Goal: Task Accomplishment & Management: Manage account settings

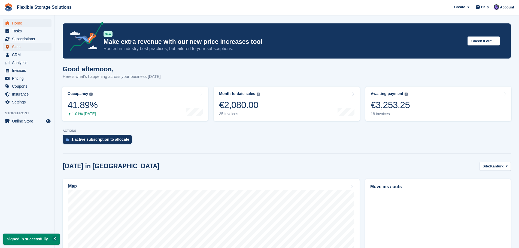
click at [19, 45] on span "Sites" at bounding box center [28, 47] width 33 height 8
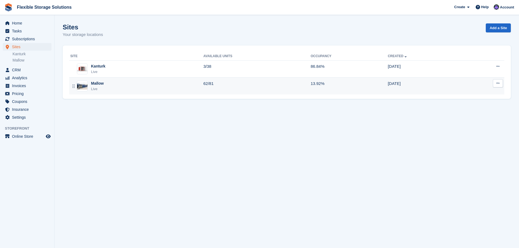
click at [96, 88] on div "Live" at bounding box center [97, 88] width 13 height 5
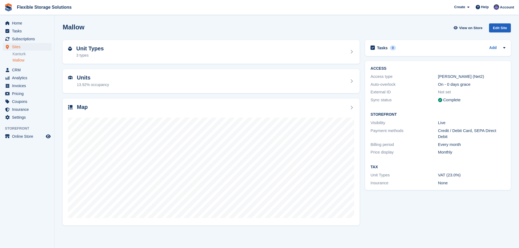
click at [505, 28] on div "Edit Site" at bounding box center [500, 27] width 22 height 9
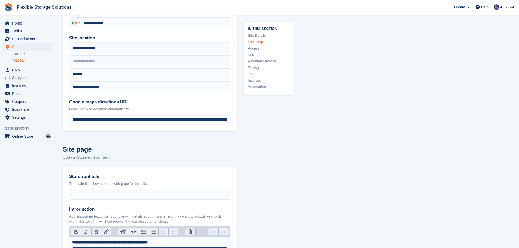
scroll to position [109, 0]
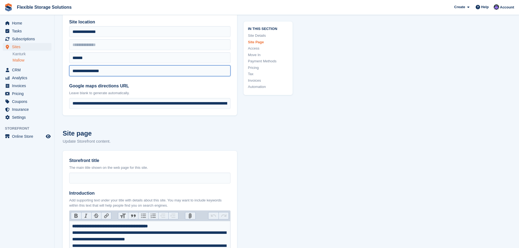
drag, startPoint x: 111, startPoint y: 71, endPoint x: 90, endPoint y: 67, distance: 21.9
click at [90, 67] on input "**********" at bounding box center [149, 70] width 161 height 11
paste input "text"
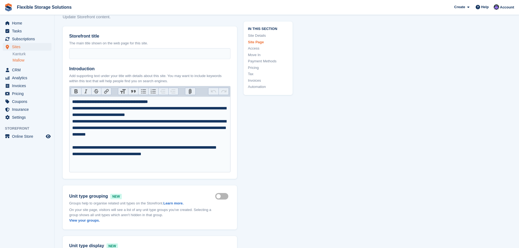
scroll to position [245, 0]
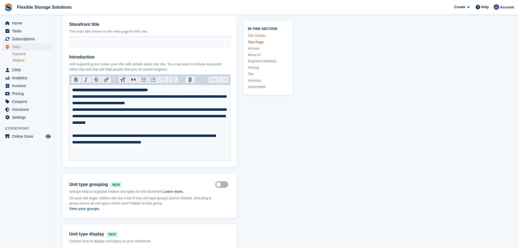
type input "**********"
drag, startPoint x: 206, startPoint y: 97, endPoint x: 188, endPoint y: 96, distance: 18.0
click at [188, 96] on div "**********" at bounding box center [149, 110] width 155 height 46
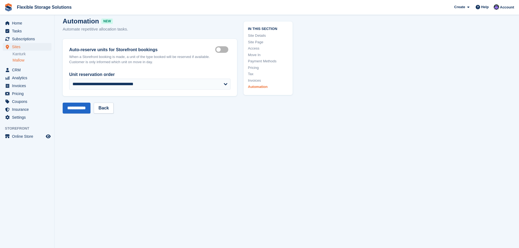
scroll to position [2394, 0]
click at [81, 108] on input "**********" at bounding box center [77, 107] width 28 height 11
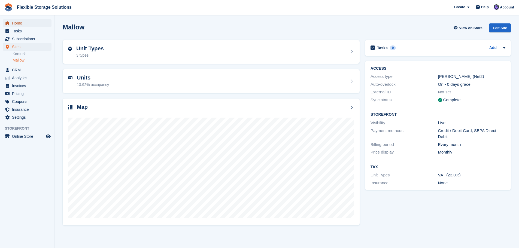
click at [14, 22] on span "Home" at bounding box center [28, 23] width 33 height 8
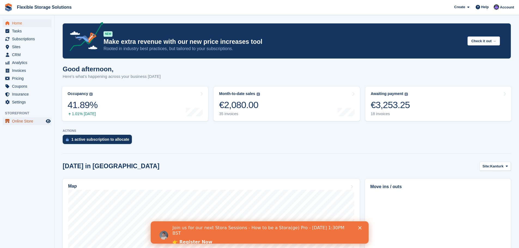
click at [21, 122] on span "Online Store" at bounding box center [28, 121] width 33 height 8
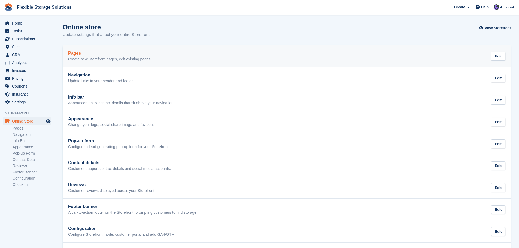
click at [101, 58] on p "Create new Storefront pages, edit existing pages." at bounding box center [110, 59] width 84 height 5
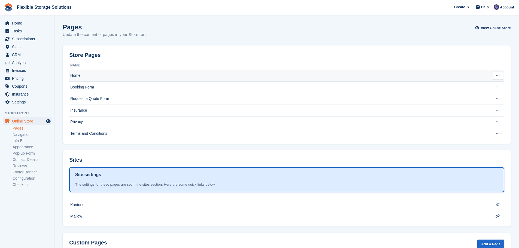
click at [92, 78] on td "Home" at bounding box center [275, 76] width 413 height 12
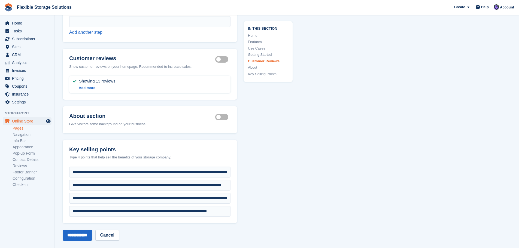
scroll to position [1525, 0]
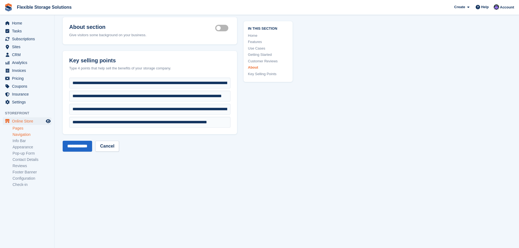
click at [26, 135] on link "Navigation" at bounding box center [32, 134] width 39 height 5
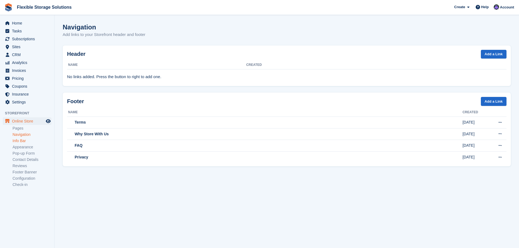
click at [25, 140] on link "Info Bar" at bounding box center [32, 140] width 39 height 5
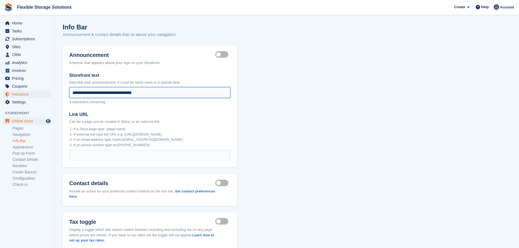
drag, startPoint x: 161, startPoint y: 93, endPoint x: 45, endPoint y: 93, distance: 116.3
click at [45, 93] on div "Home Tasks Subscriptions Subscriptions Subscriptions Price increases NEW Price …" at bounding box center [259, 141] width 519 height 282
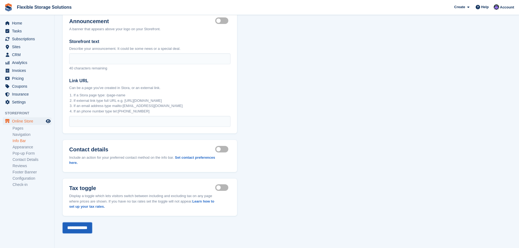
click at [80, 228] on input "**********" at bounding box center [77, 227] width 29 height 11
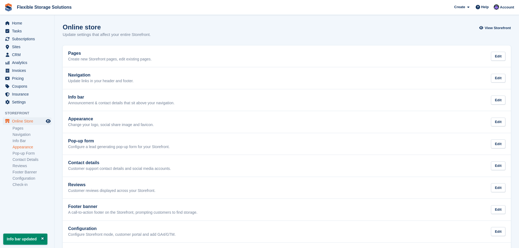
click at [27, 146] on link "Appearance" at bounding box center [32, 147] width 39 height 5
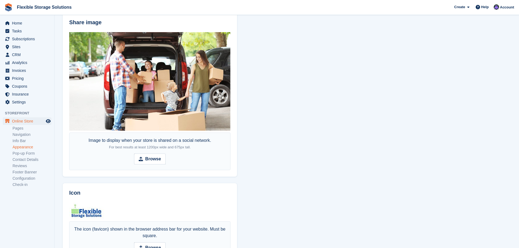
scroll to position [289, 0]
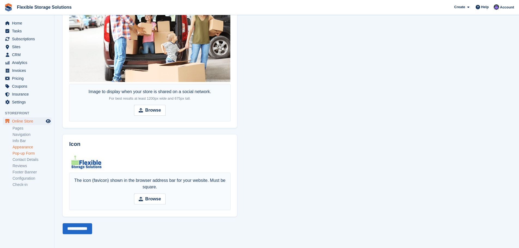
click at [25, 152] on link "Pop-up Form" at bounding box center [32, 153] width 39 height 5
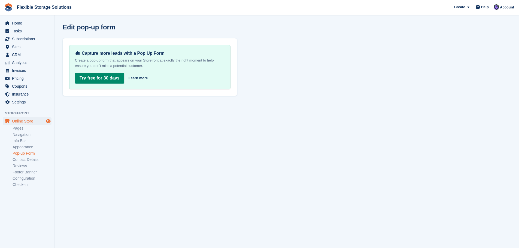
click at [48, 121] on icon "Preview store" at bounding box center [48, 121] width 5 height 4
